Goal: Find contact information: Find contact information

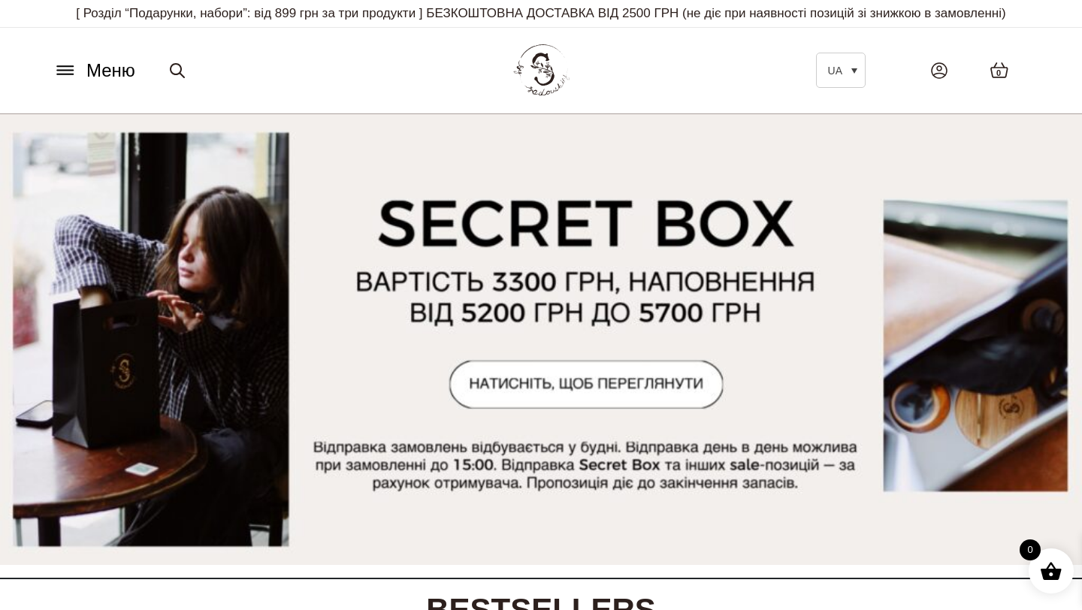
click at [554, 73] on img at bounding box center [540, 70] width 65 height 63
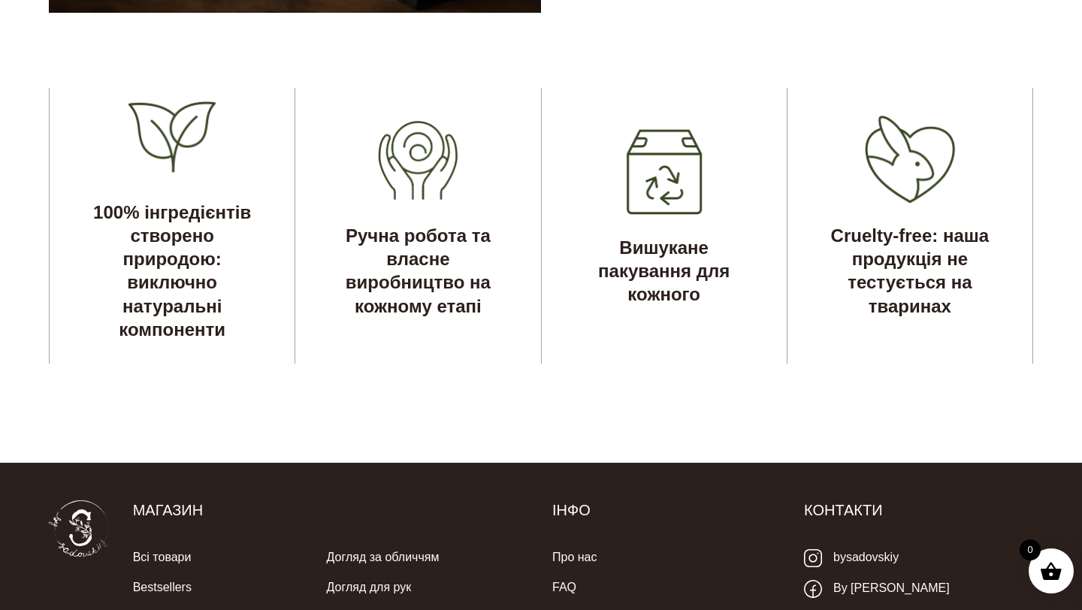
scroll to position [4783, 0]
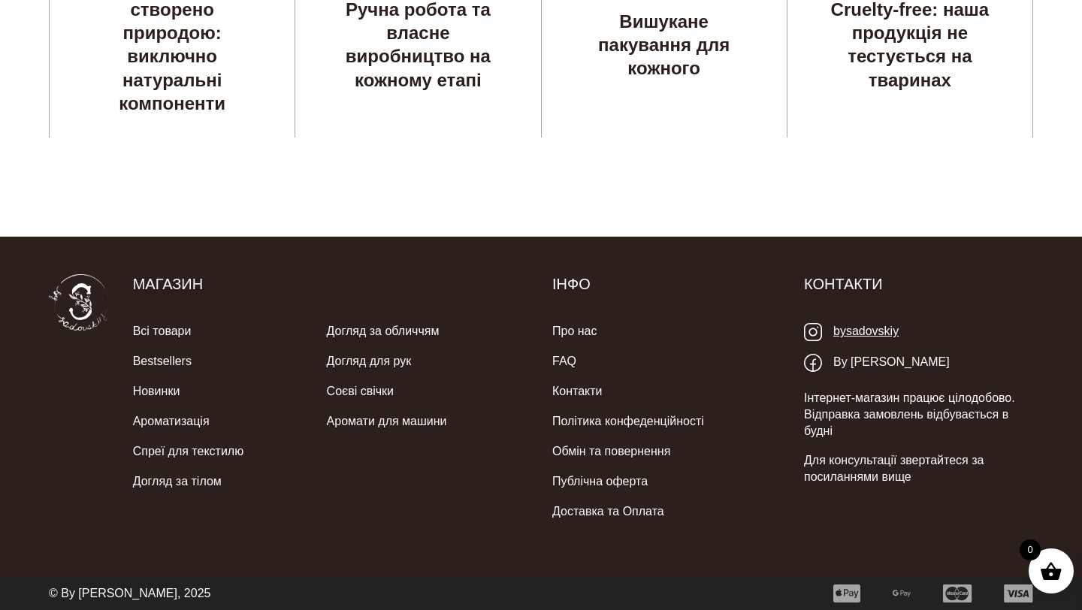
click at [832, 336] on link "bysadovskiy" at bounding box center [851, 331] width 95 height 31
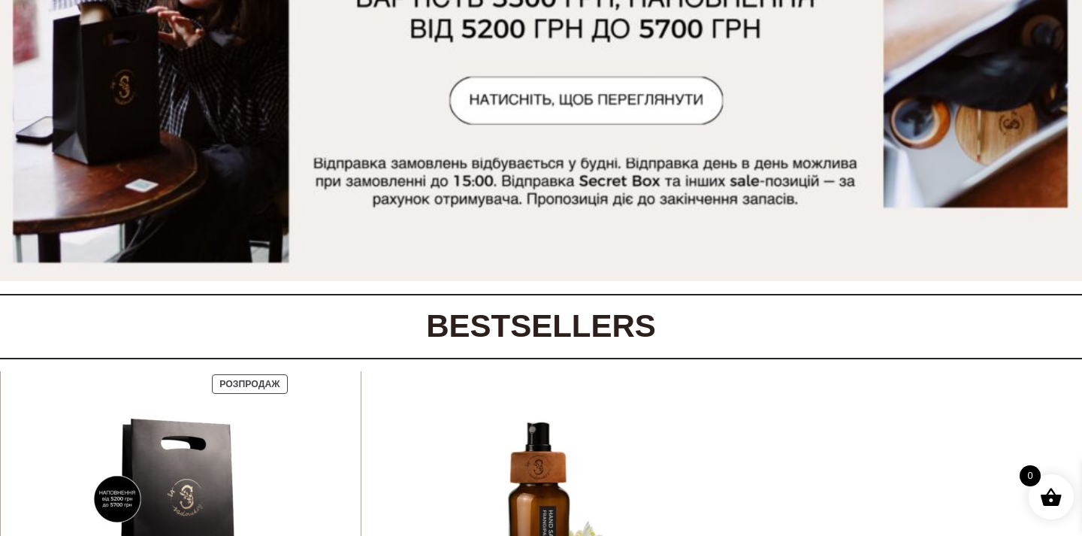
scroll to position [0, 0]
